Goal: Information Seeking & Learning: Learn about a topic

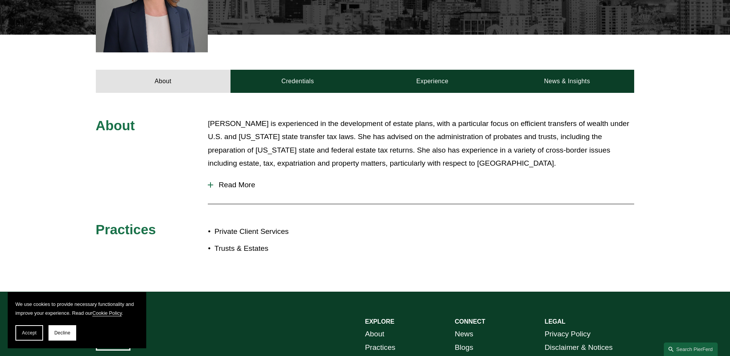
scroll to position [308, 0]
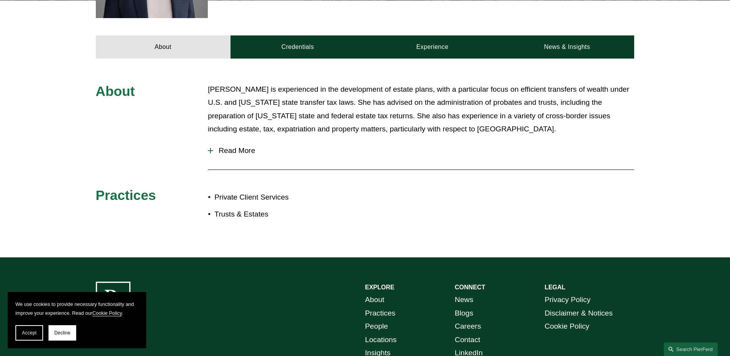
click at [235, 152] on span "Read More" at bounding box center [423, 150] width 421 height 8
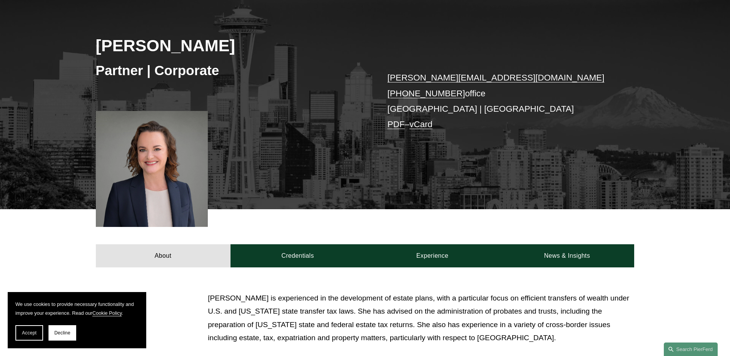
scroll to position [0, 0]
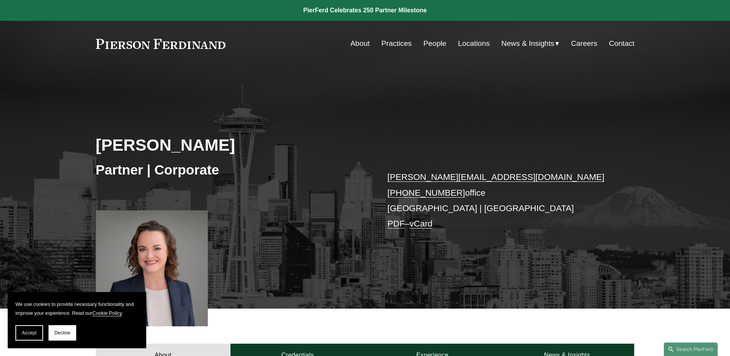
click at [436, 44] on link "People" at bounding box center [434, 43] width 23 height 15
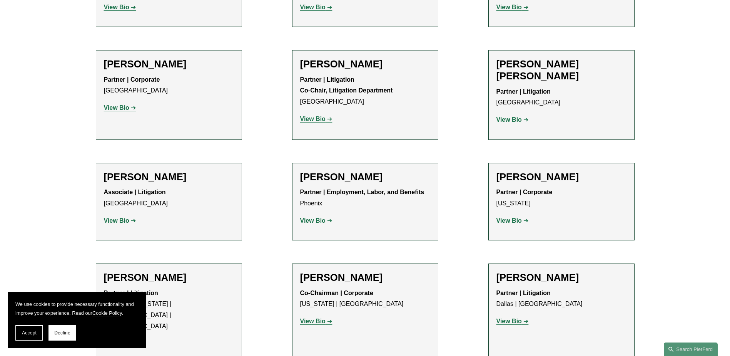
scroll to position [7004, 0]
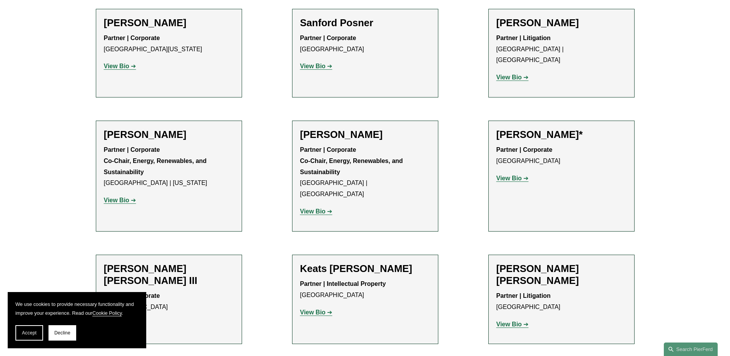
scroll to position [7311, 0]
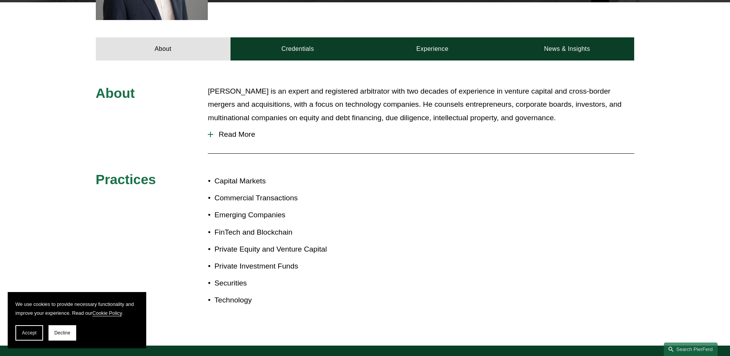
scroll to position [308, 0]
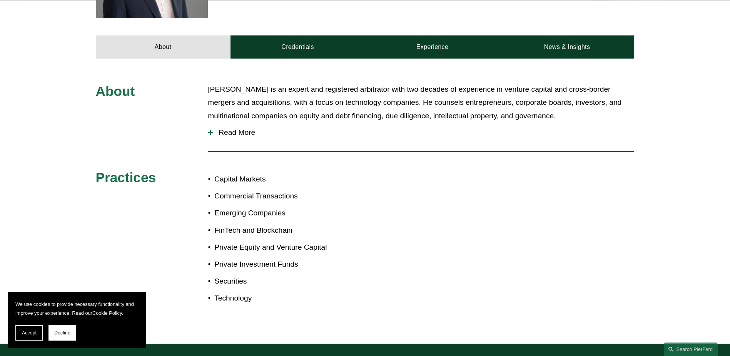
click at [237, 134] on span "Read More" at bounding box center [423, 132] width 421 height 8
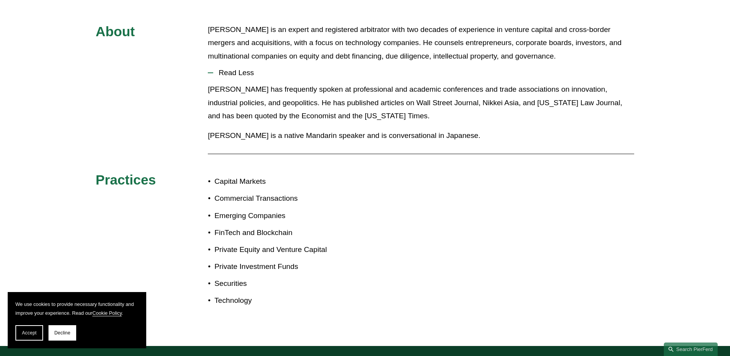
scroll to position [385, 0]
